Goal: Task Accomplishment & Management: Manage account settings

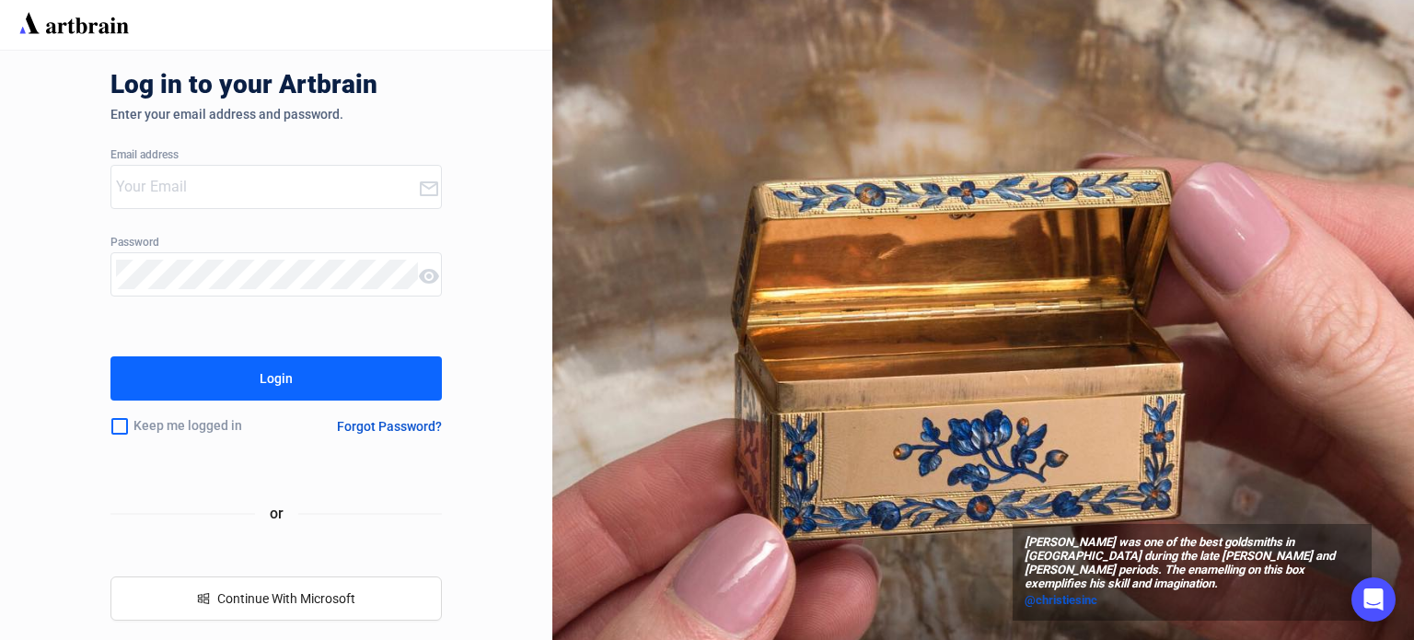
type input "[EMAIL_ADDRESS][DOMAIN_NAME]"
click at [223, 377] on button "Login" at bounding box center [275, 378] width 331 height 44
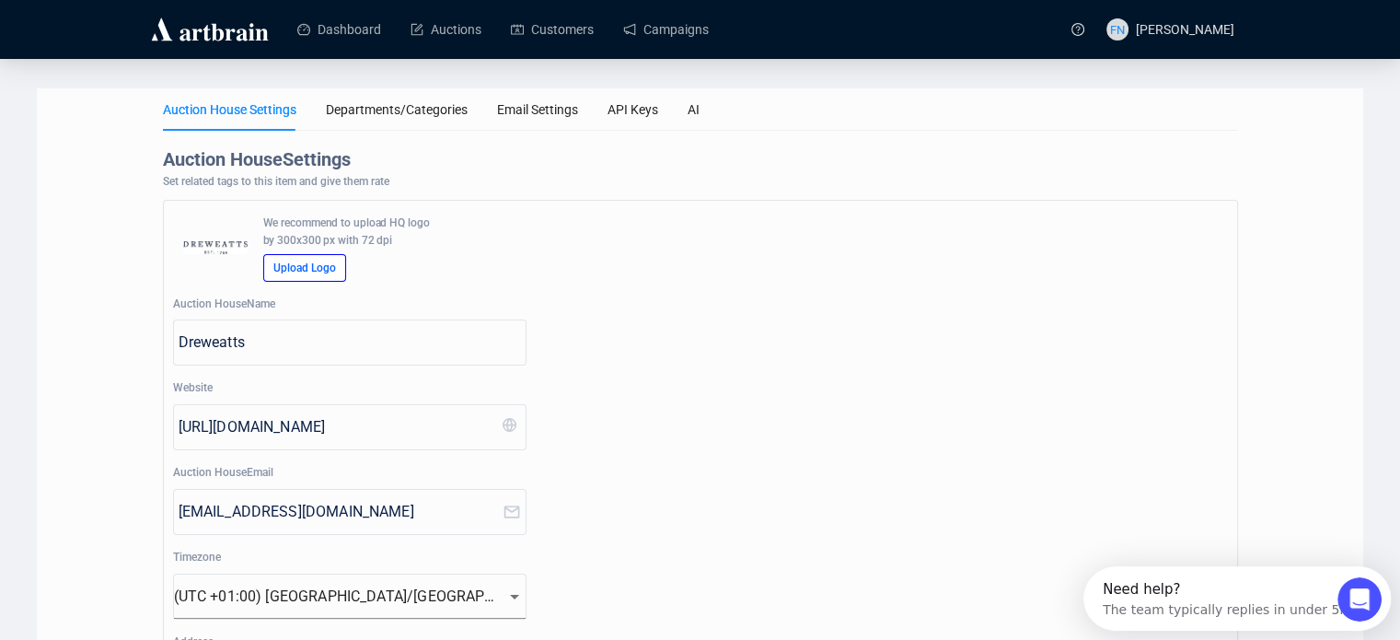
click at [192, 32] on img at bounding box center [209, 29] width 123 height 29
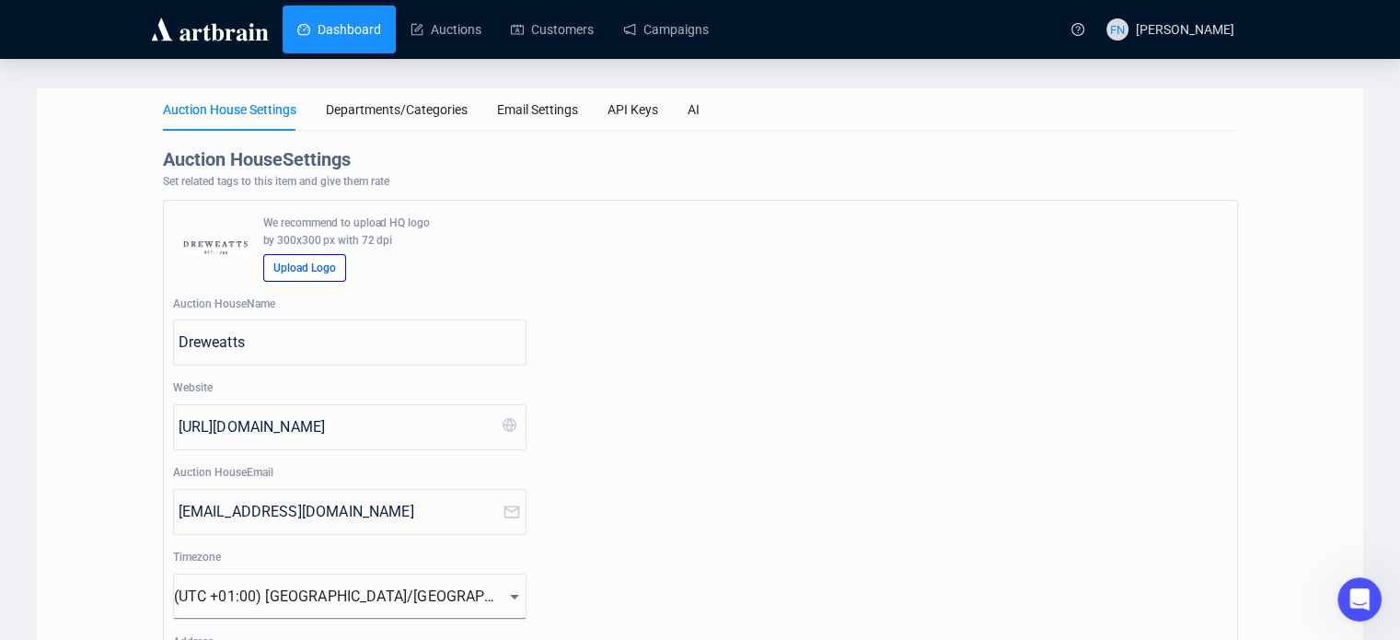
click at [323, 32] on link "Dashboard" at bounding box center [339, 30] width 84 height 48
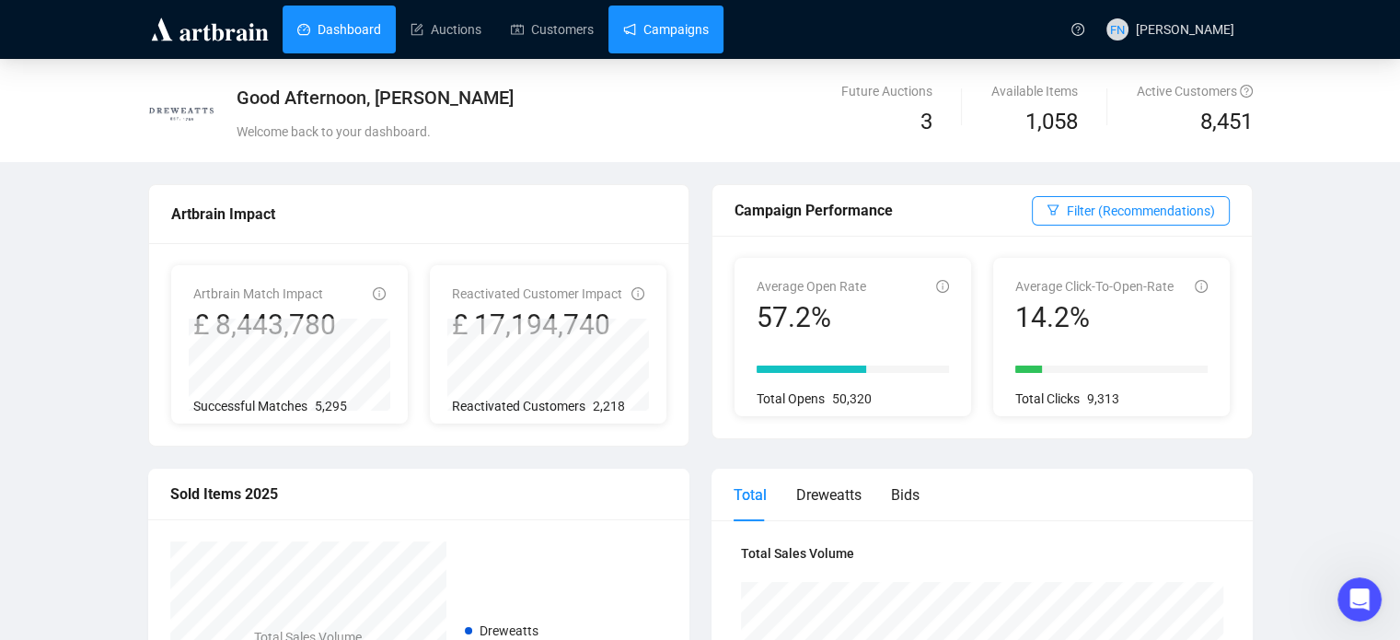
click at [650, 41] on link "Campaigns" at bounding box center [666, 30] width 86 height 48
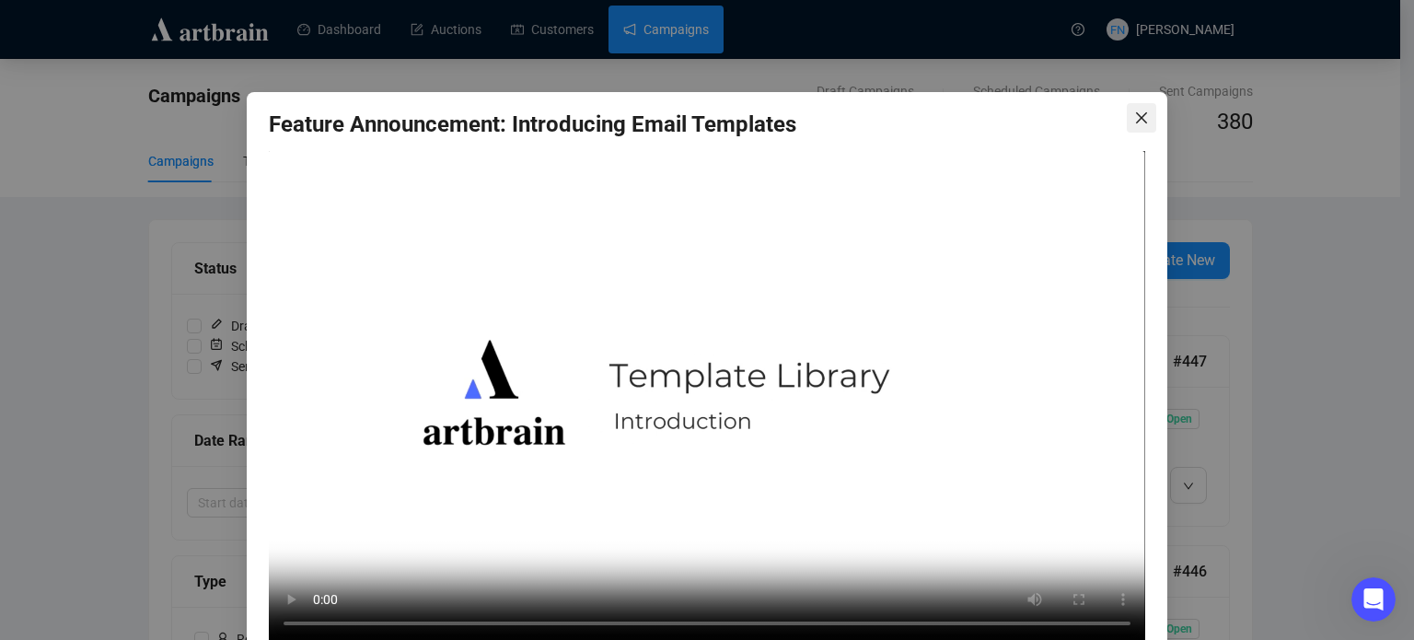
click at [1134, 114] on icon "close" at bounding box center [1141, 117] width 15 height 15
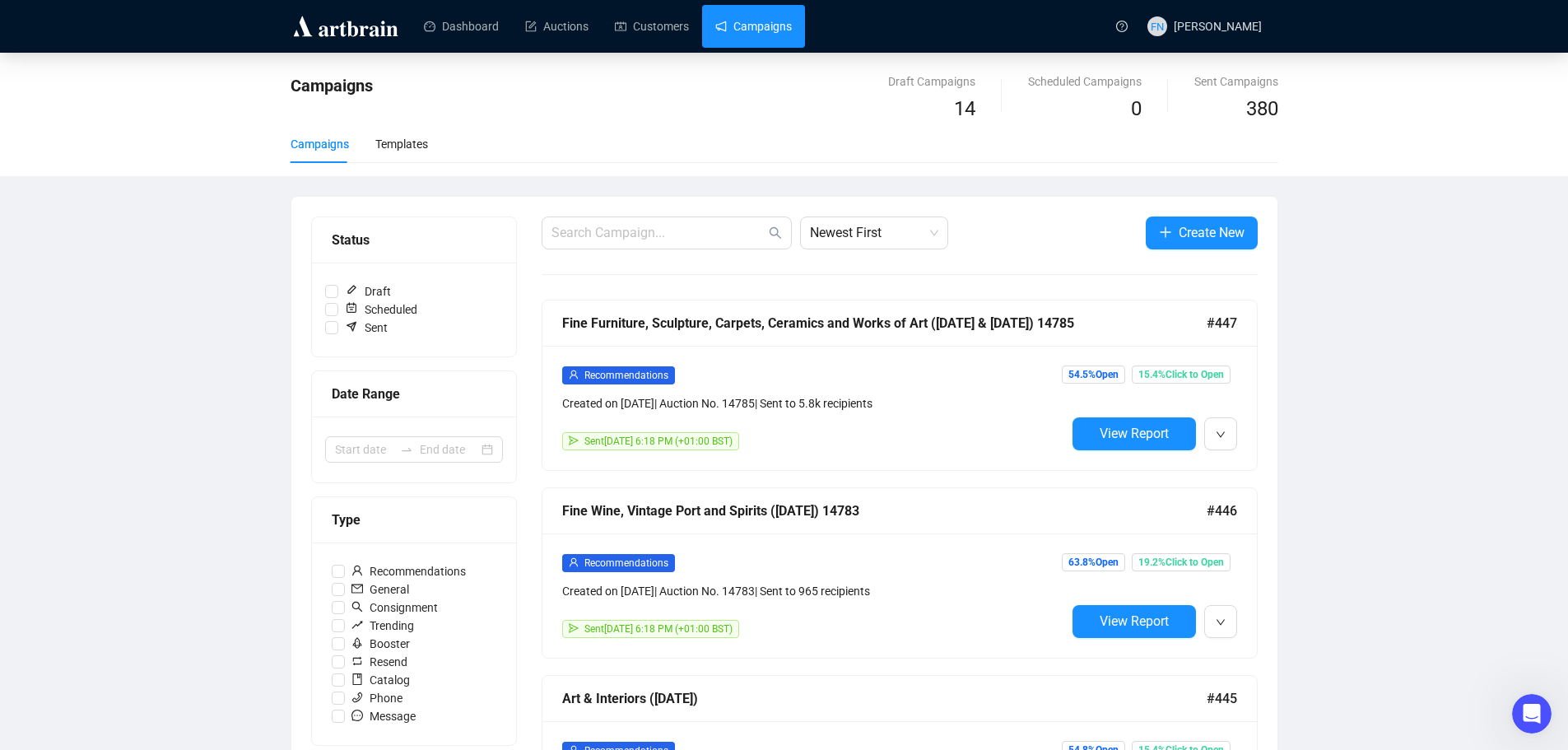
drag, startPoint x: 1470, startPoint y: 1, endPoint x: 193, endPoint y: 303, distance: 1312.2
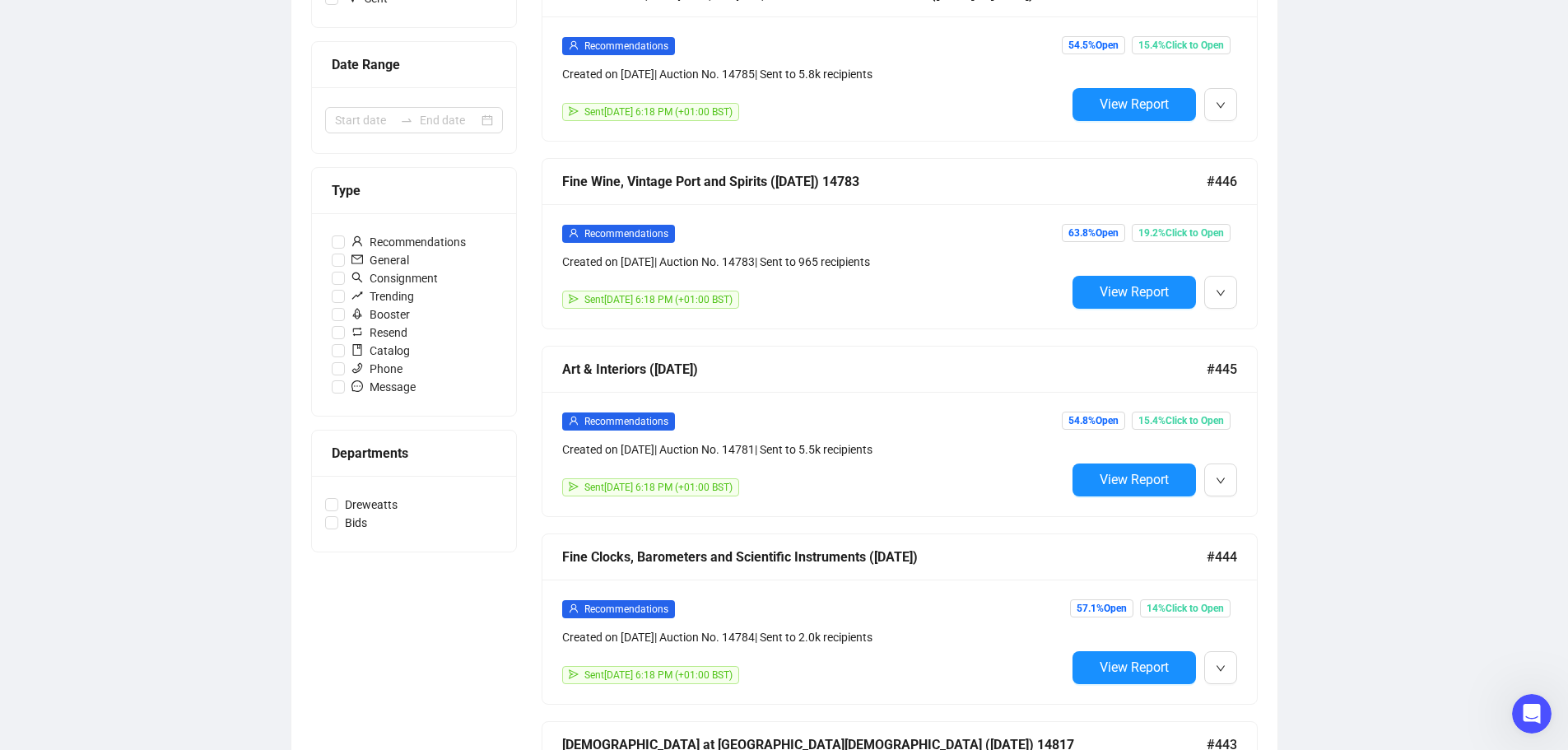
click at [191, 300] on div "Campaigns Draft Campaigns 14 Scheduled Campaigns 0 Sent Campaigns 380 Campaigns…" at bounding box center [784, 629] width 1568 height 1811
